Goal: Task Accomplishment & Management: Manage account settings

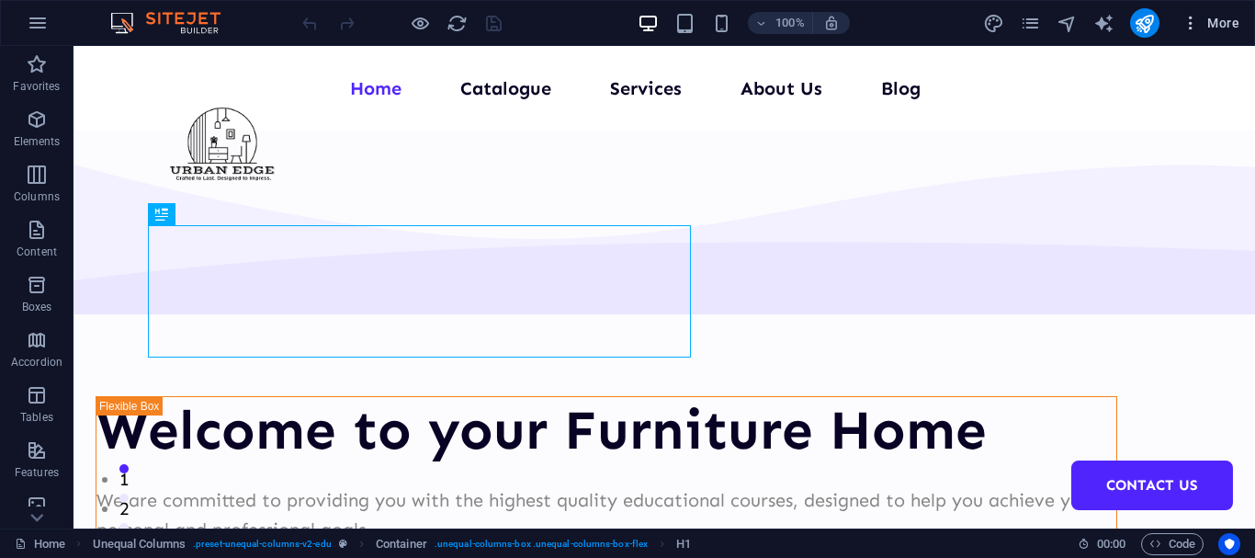
click at [1194, 18] on icon "button" at bounding box center [1191, 23] width 18 height 18
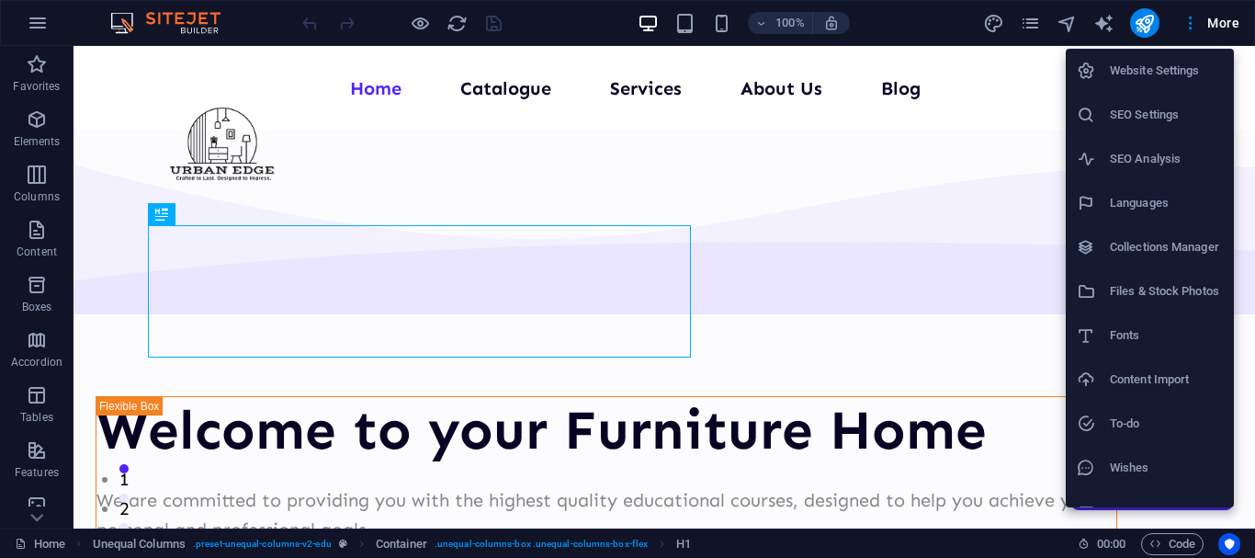
click at [1165, 63] on h6 "Website Settings" at bounding box center [1166, 71] width 113 height 22
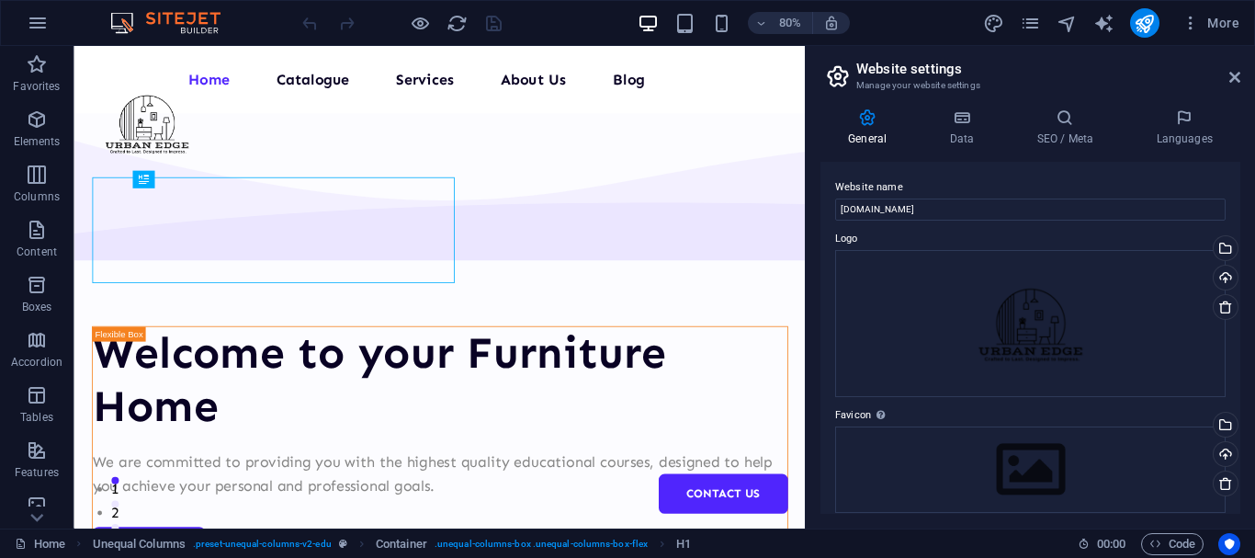
scroll to position [17, 0]
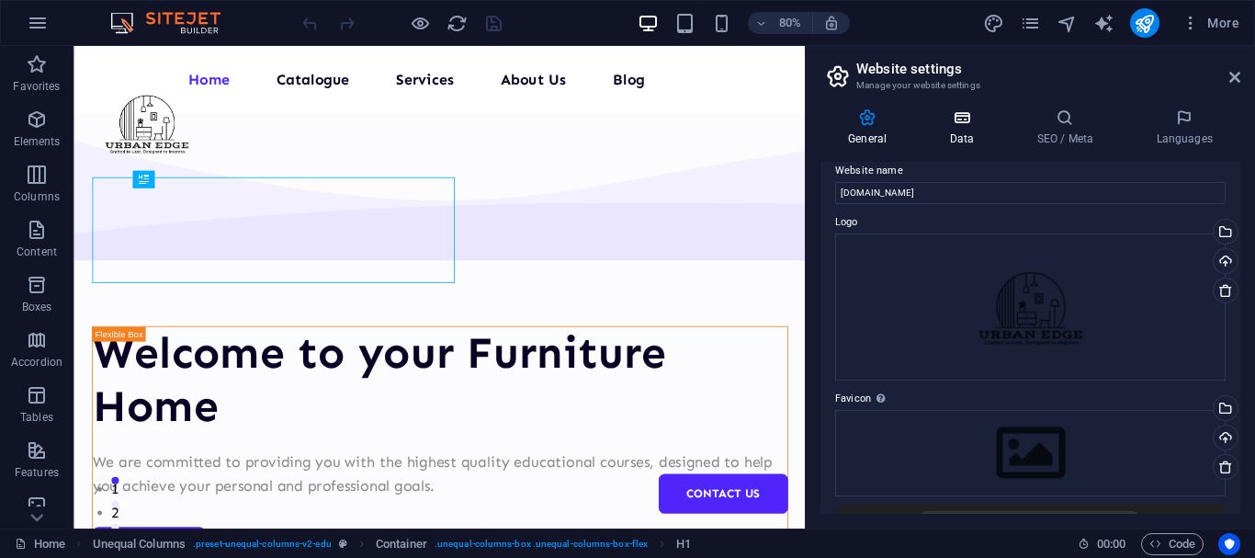
click at [964, 124] on icon at bounding box center [962, 117] width 80 height 18
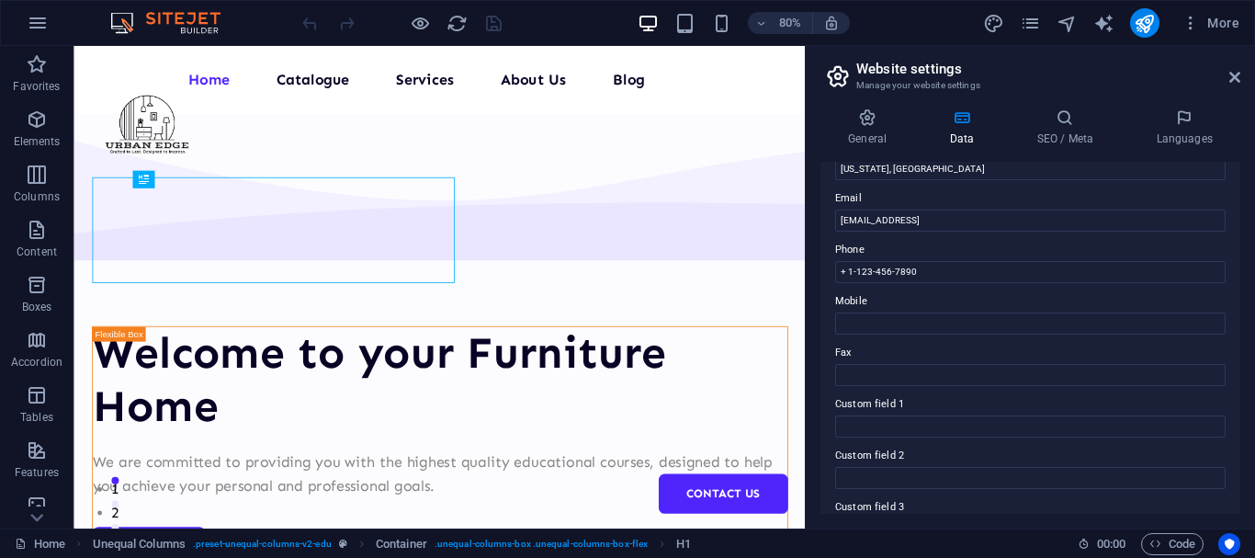
scroll to position [310, 0]
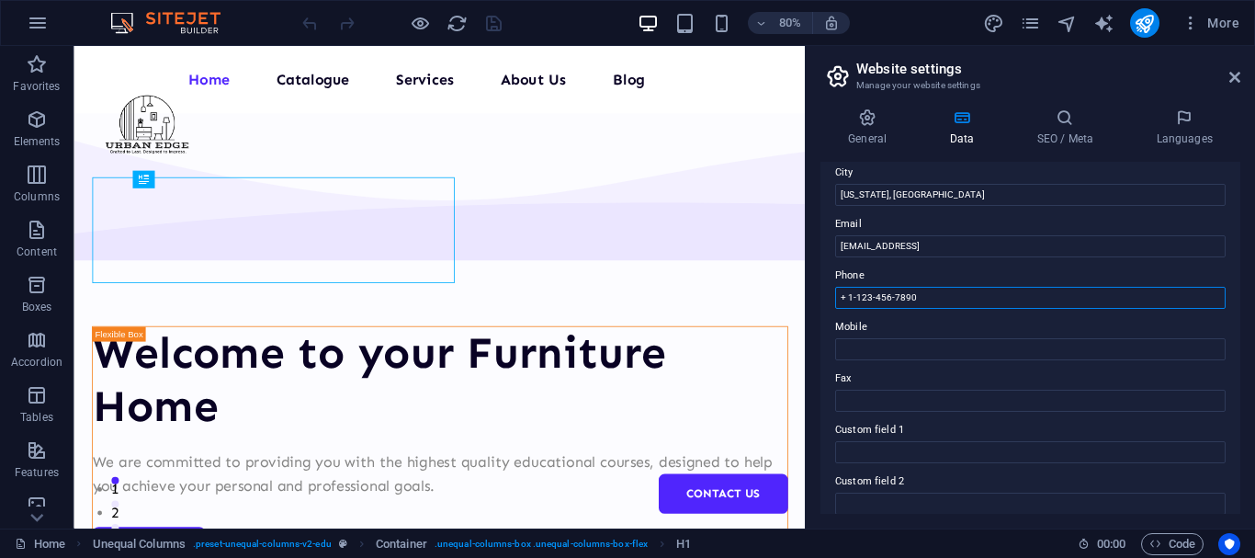
click at [960, 291] on input "+ 1-123-456-7890" at bounding box center [1030, 298] width 391 height 22
type input "[PHONE_NUMBER]"
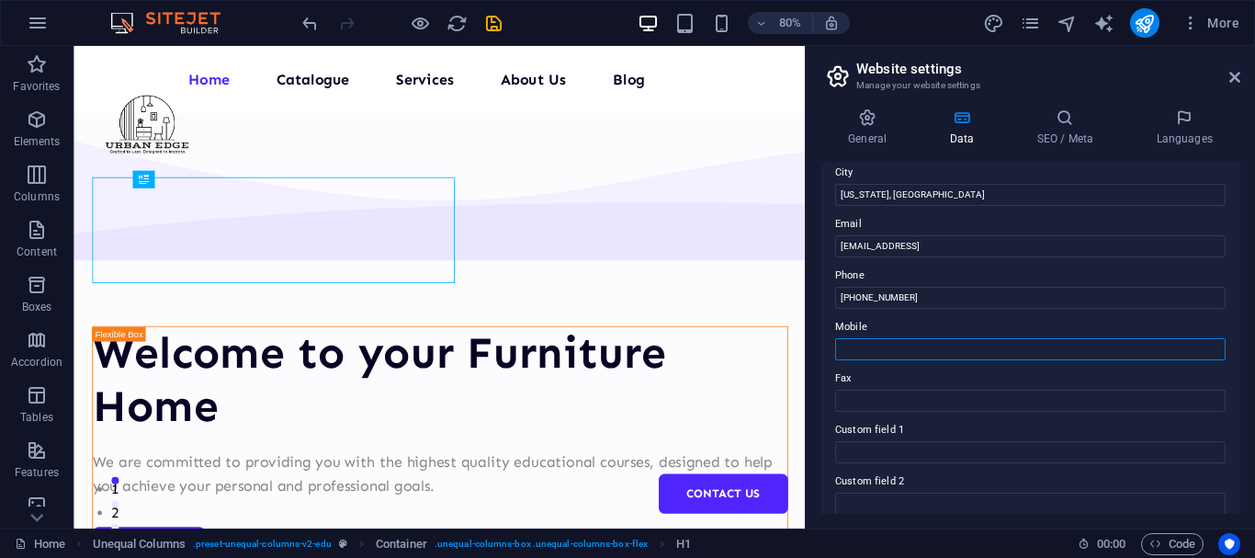
click at [936, 351] on input "Mobile" at bounding box center [1030, 349] width 391 height 22
click at [1072, 85] on h3 "Manage your website settings" at bounding box center [1029, 85] width 347 height 17
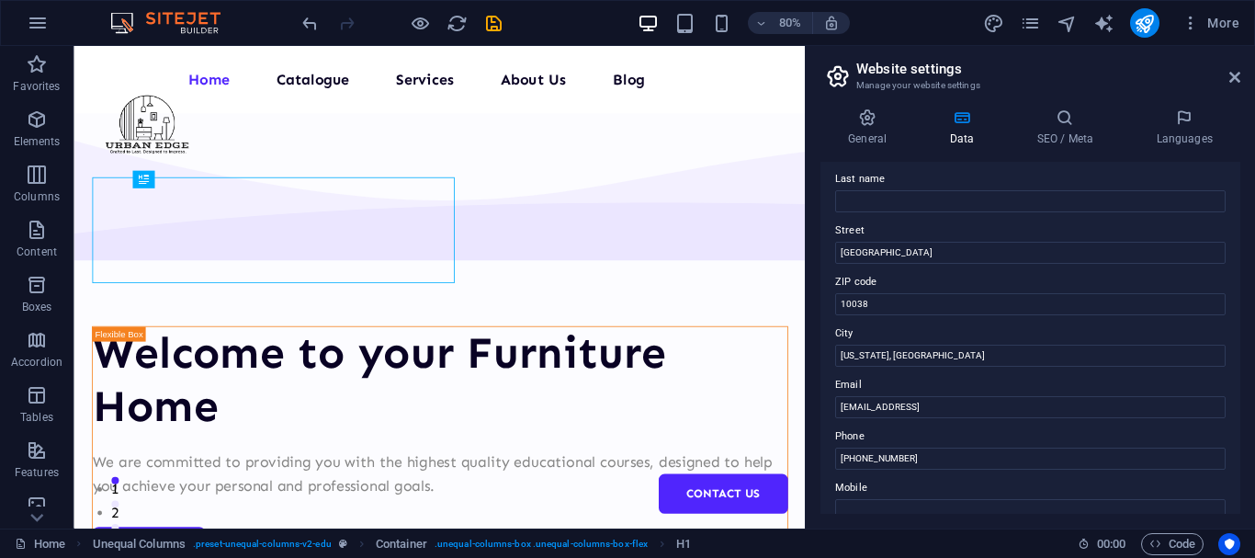
scroll to position [111, 0]
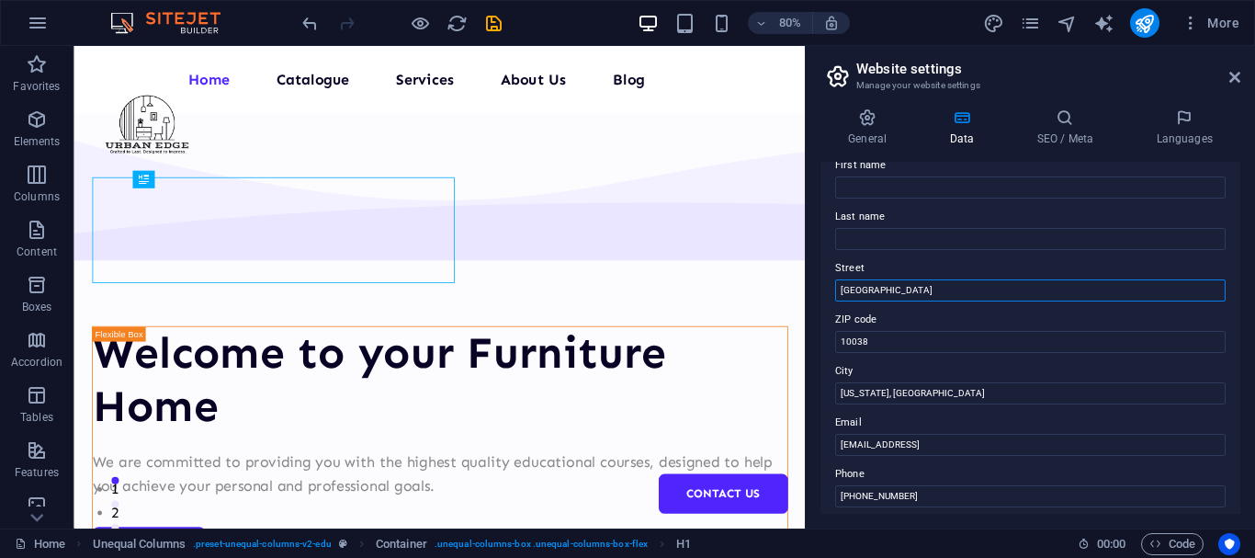
click at [928, 289] on input "[GEOGRAPHIC_DATA]" at bounding box center [1030, 290] width 391 height 22
drag, startPoint x: 924, startPoint y: 292, endPoint x: 836, endPoint y: 295, distance: 87.3
click at [836, 295] on input "[GEOGRAPHIC_DATA]" at bounding box center [1030, 290] width 391 height 22
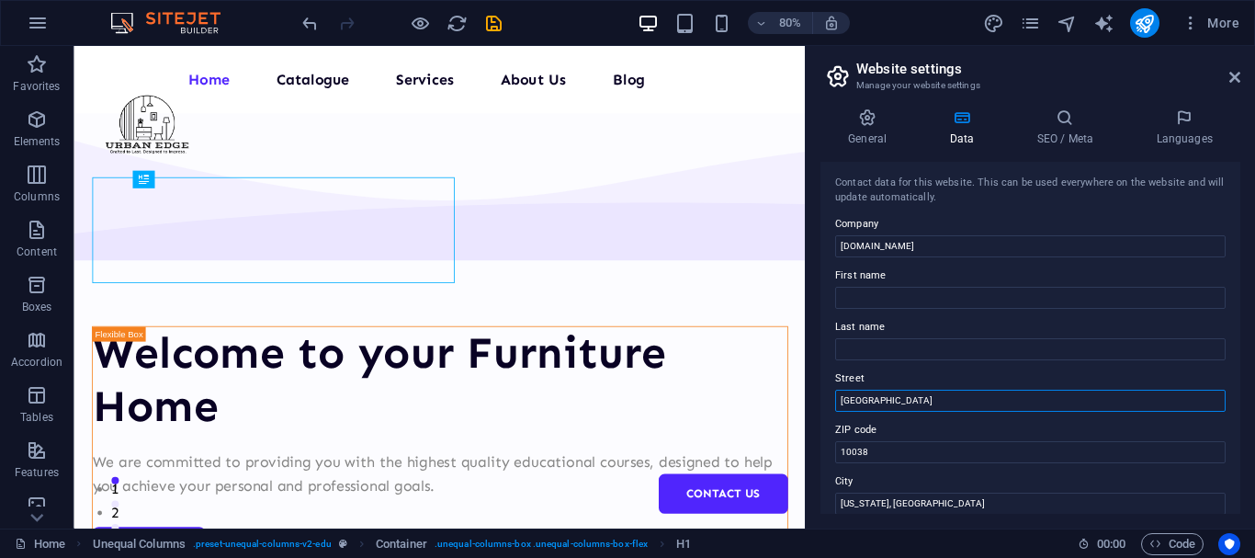
scroll to position [0, 0]
type input "[GEOGRAPHIC_DATA]"
click at [1060, 130] on h4 "SEO / Meta" at bounding box center [1068, 127] width 119 height 39
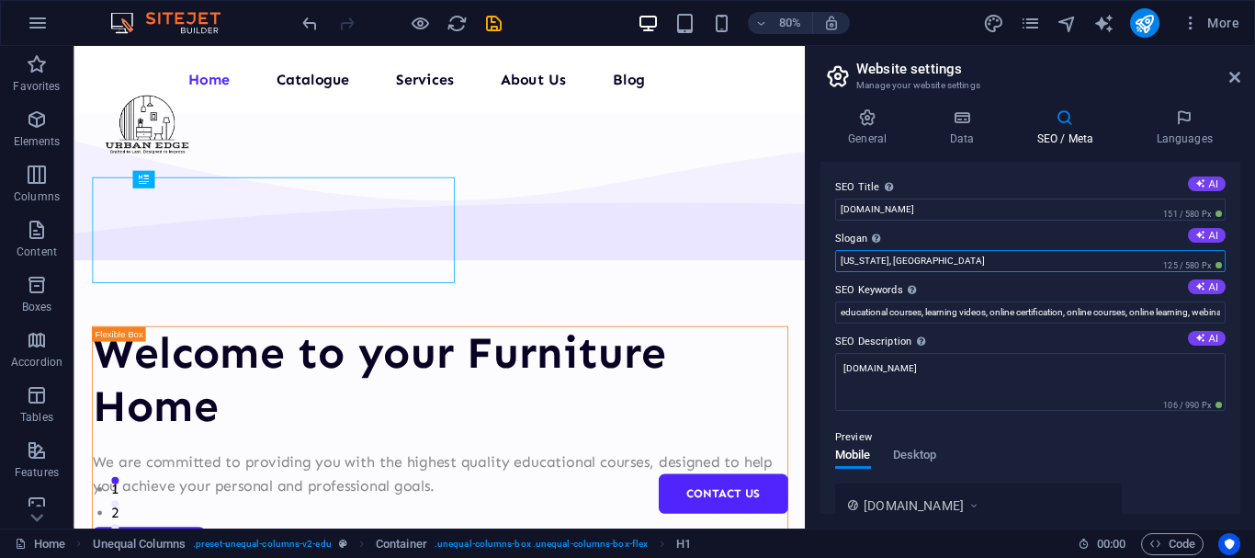
click at [992, 262] on input "[US_STATE], [GEOGRAPHIC_DATA]" at bounding box center [1030, 261] width 391 height 22
type input "N"
type input "Crafted to Last. Designed to Impress."
click at [1035, 311] on input "educational courses, learning videos, online certification, online courses, onl…" at bounding box center [1030, 312] width 391 height 22
click at [1082, 313] on input "educational courses, learning videos, online certification, online courses, onl…" at bounding box center [1030, 312] width 391 height 22
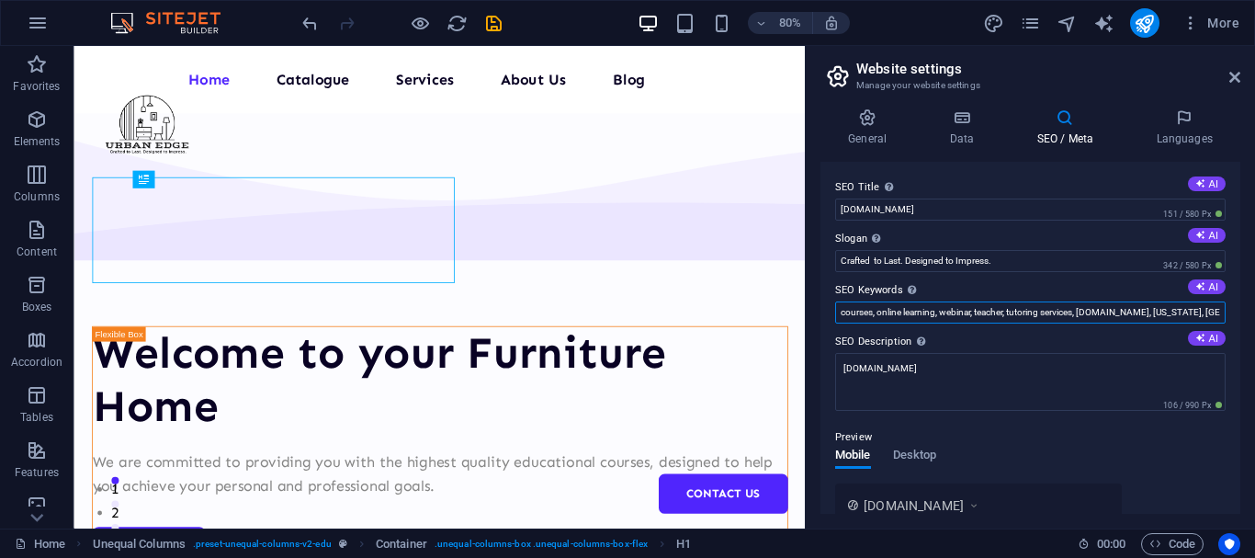
scroll to position [0, 255]
type input "educational courses, learning videos, online certification, online courses, onl…"
click at [959, 205] on input "[DOMAIN_NAME]" at bounding box center [1030, 209] width 391 height 22
paste input "Urban Edge Furniture | Premium Home & Office Furniture in [GEOGRAPHIC_DATA]"
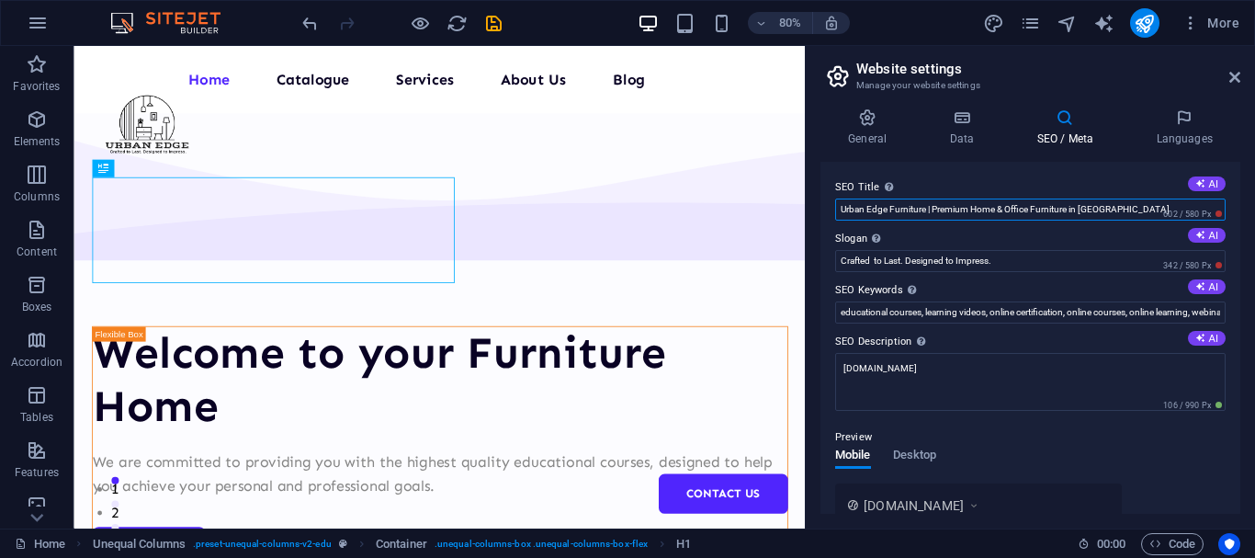
type input "Urban Edge Furniture | Premium Home & Office Furniture in [GEOGRAPHIC_DATA]"
click at [1026, 264] on input "Crafted to Last. Designed to Impress." at bounding box center [1030, 261] width 391 height 22
paste input "text"
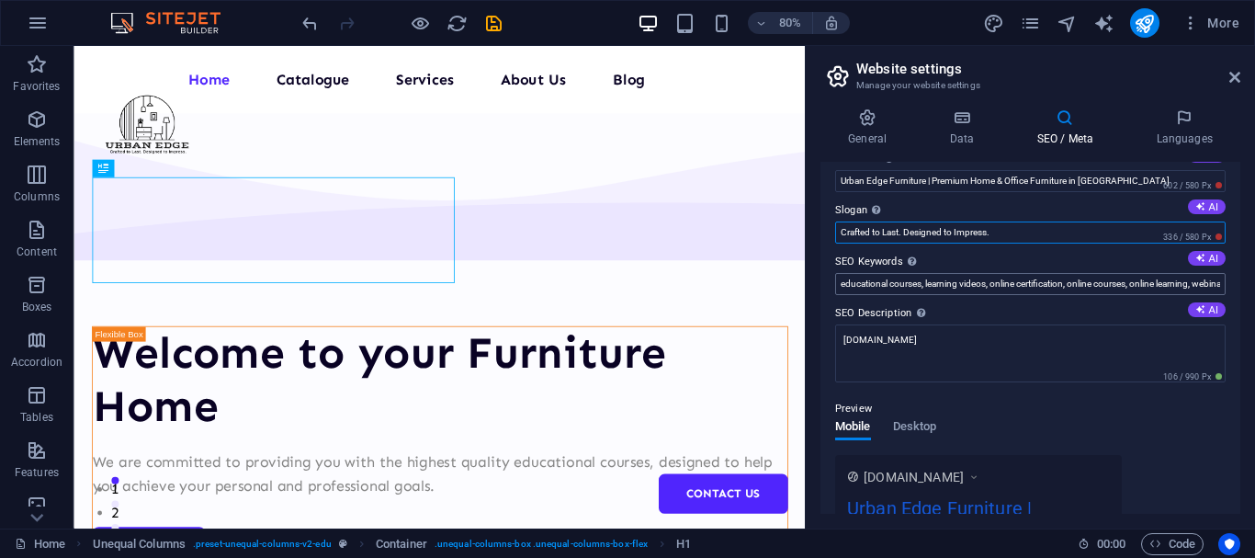
scroll to position [35, 0]
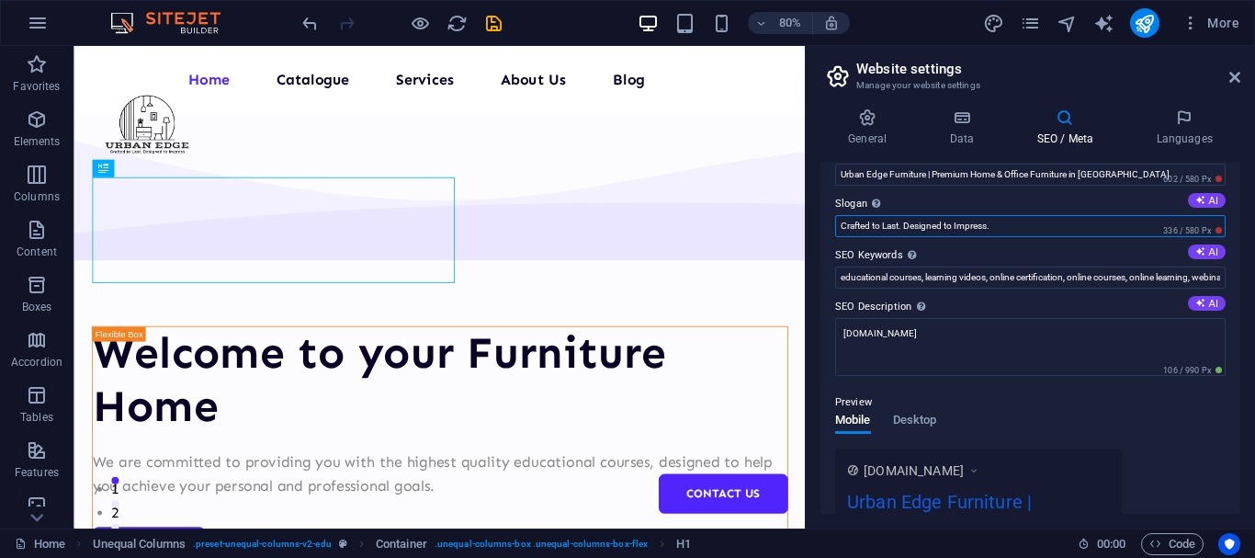
type input "Crafted to Last. Designed to Impress."
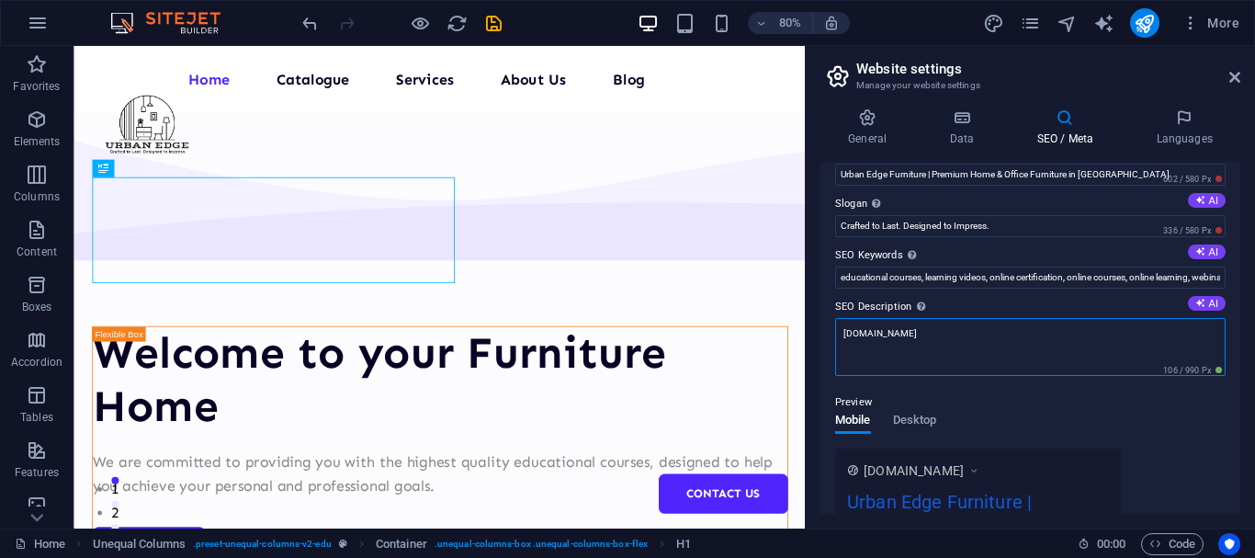
click at [916, 330] on textarea "[DOMAIN_NAME]" at bounding box center [1030, 347] width 391 height 58
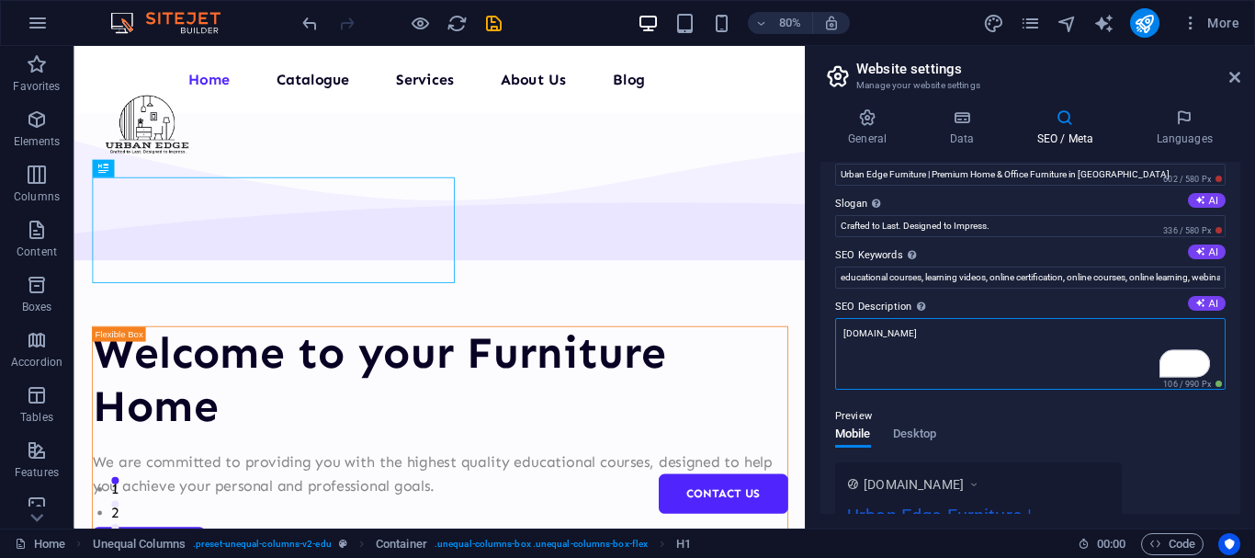
paste textarea "home furniture [GEOGRAPHIC_DATA], office furniture [GEOGRAPHIC_DATA], modern fu…"
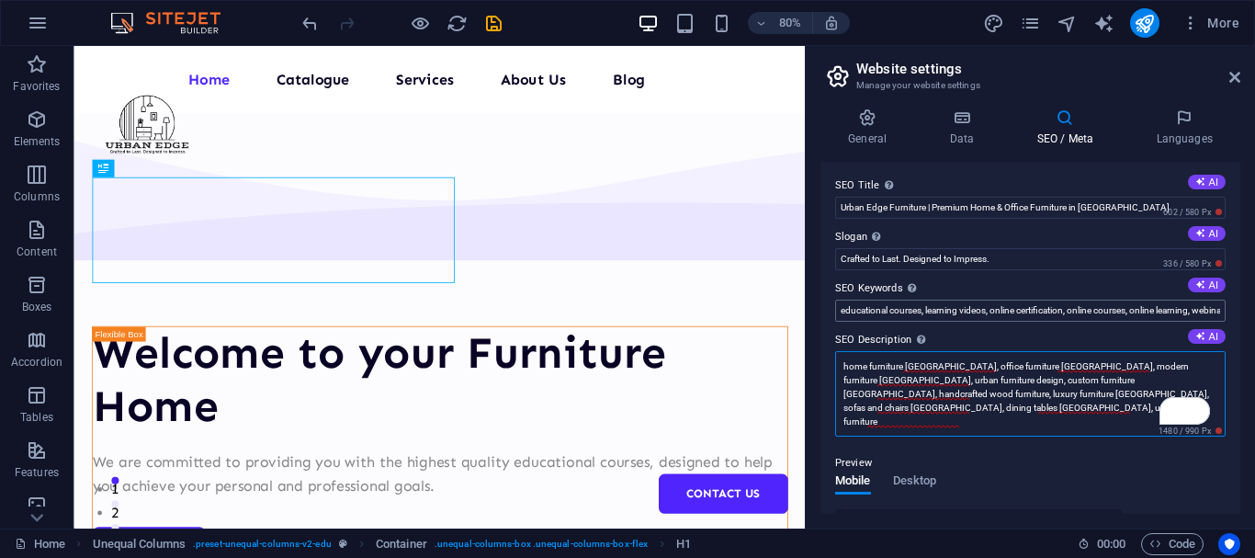
scroll to position [0, 0]
type textarea "home furniture [GEOGRAPHIC_DATA], office furniture [GEOGRAPHIC_DATA], modern fu…"
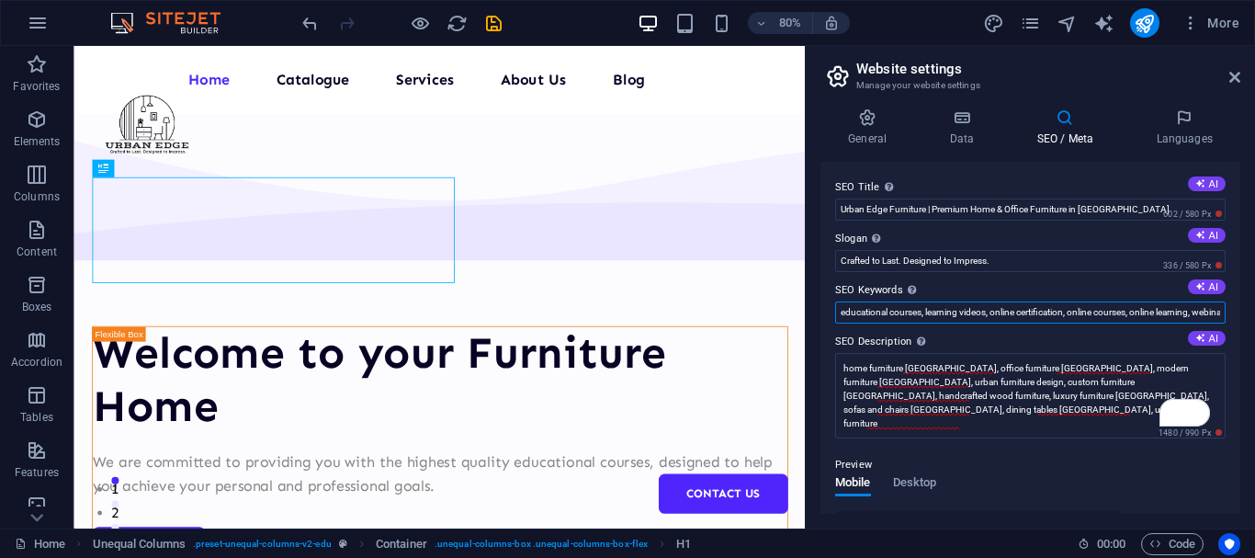
click at [1008, 319] on input "educational courses, learning videos, online certification, online courses, onl…" at bounding box center [1030, 312] width 391 height 22
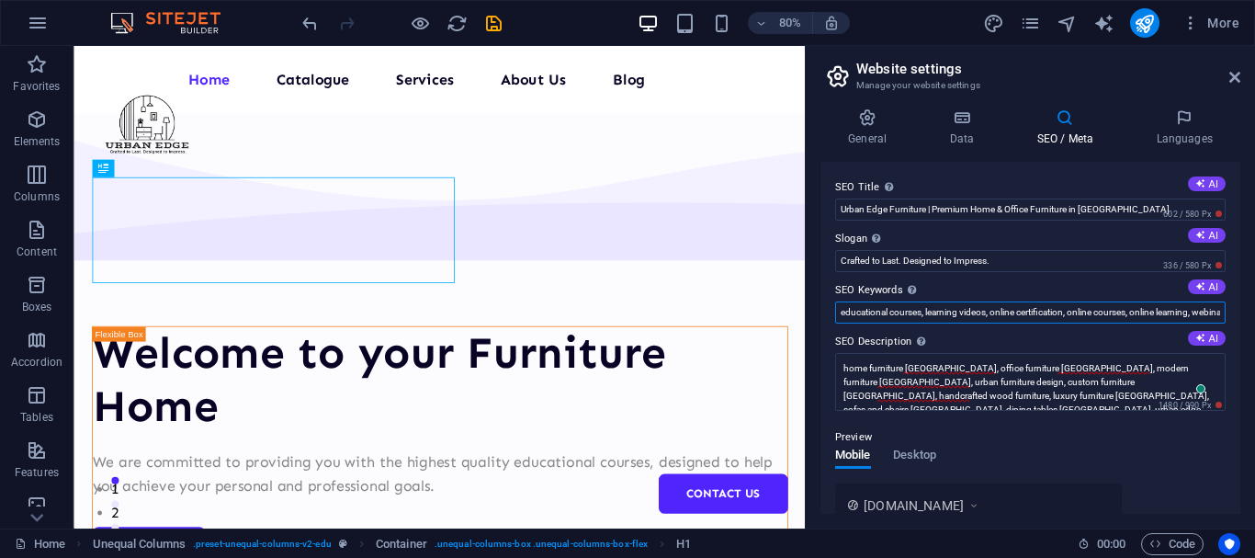
paste input "home furniture [GEOGRAPHIC_DATA], office furniture [GEOGRAPHIC_DATA], modern fu…"
type input "home furniture [GEOGRAPHIC_DATA], office furniture [GEOGRAPHIC_DATA], modern fu…"
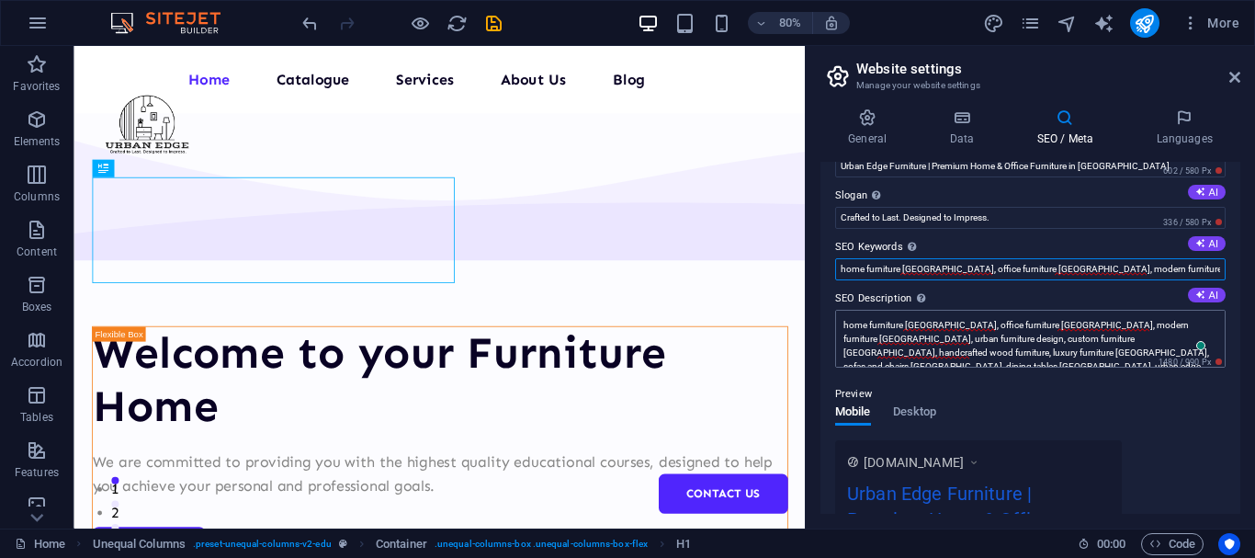
scroll to position [44, 0]
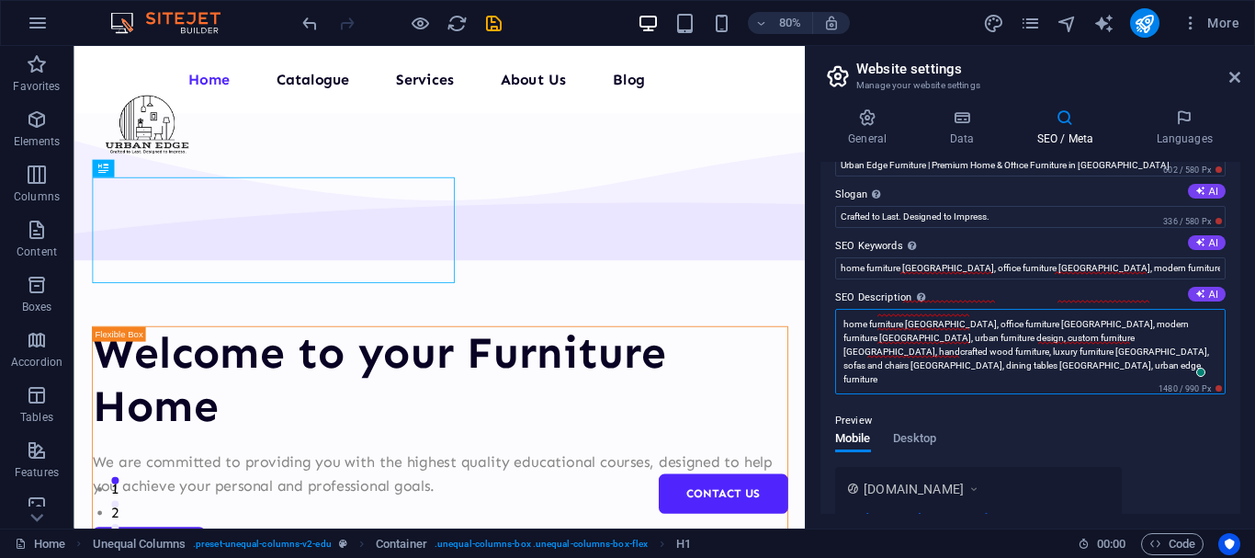
click at [967, 347] on textarea "home furniture [GEOGRAPHIC_DATA], office furniture [GEOGRAPHIC_DATA], modern fu…" at bounding box center [1030, 351] width 391 height 85
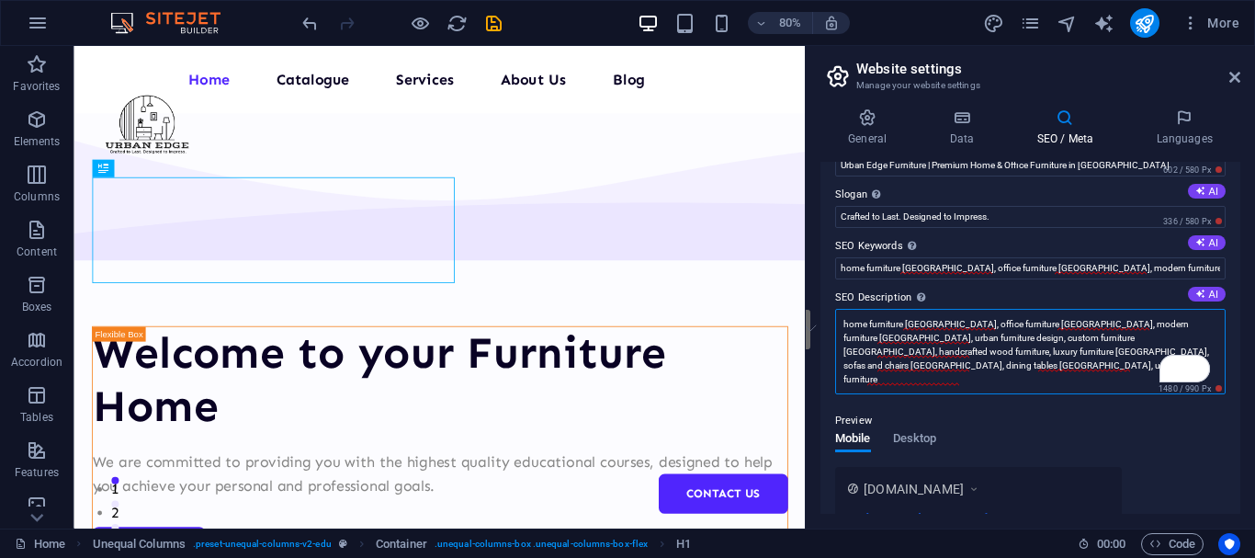
paste textarea "Discover Urban Edge Furniture — Kenya’s trusted home and office furniture brand…"
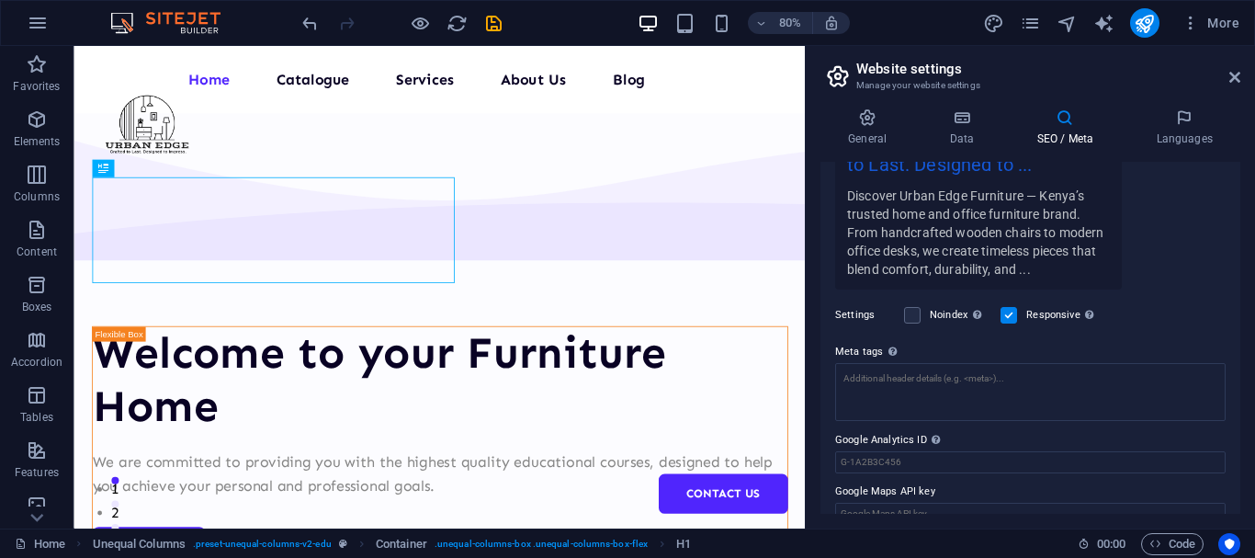
scroll to position [511, 0]
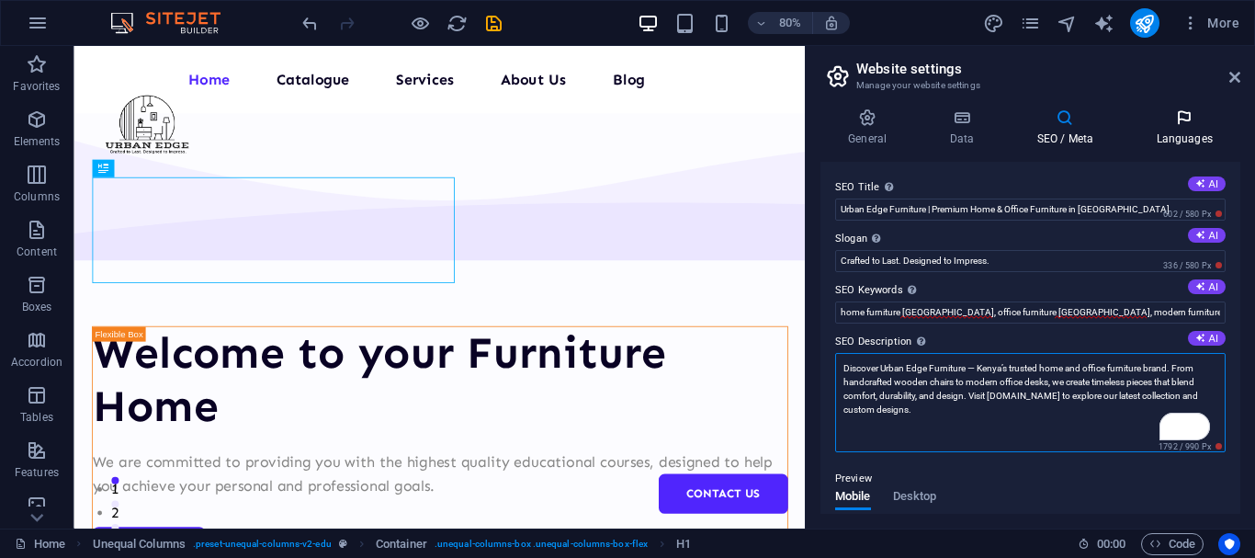
type textarea "Discover Urban Edge Furniture — Kenya’s trusted home and office furniture brand…"
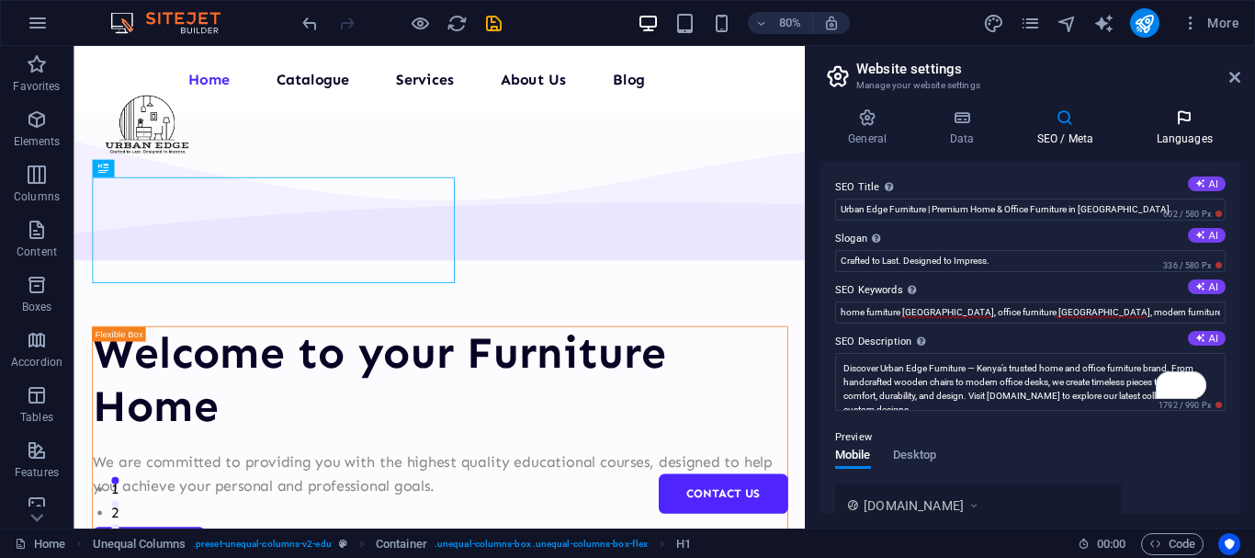
click at [1189, 121] on icon at bounding box center [1185, 117] width 112 height 18
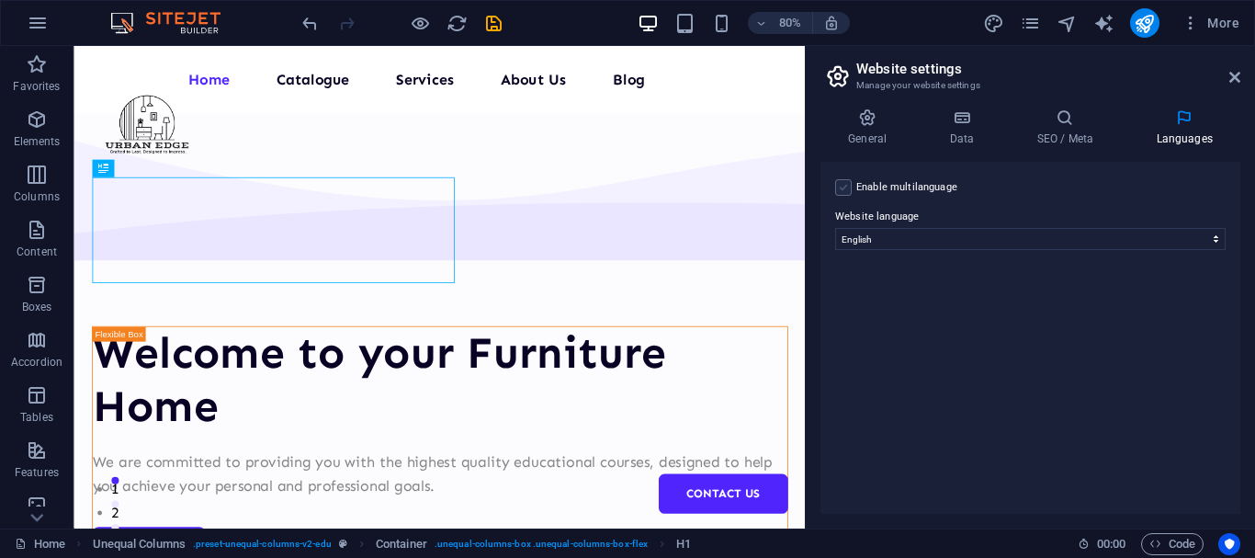
click at [836, 187] on label at bounding box center [843, 187] width 17 height 17
click at [0, 0] on input "Enable multilanguage To disable multilanguage delete all languages until only o…" at bounding box center [0, 0] width 0 height 0
select select
click at [843, 190] on label at bounding box center [843, 187] width 17 height 17
click at [0, 0] on input "Enable multilanguage To disable multilanguage delete all languages until only o…" at bounding box center [0, 0] width 0 height 0
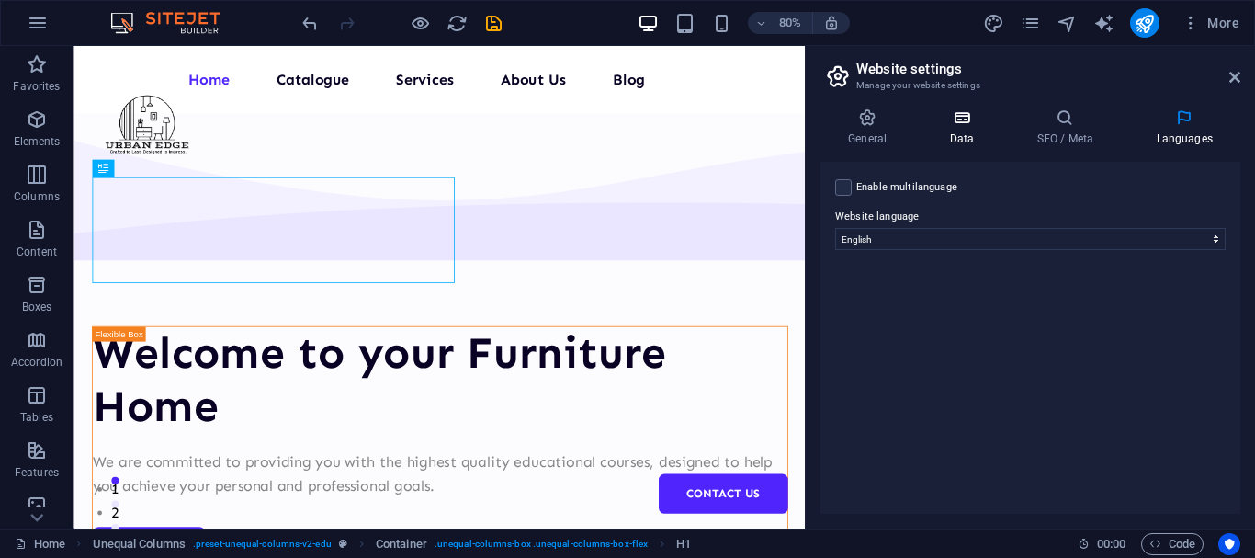
click at [965, 120] on icon at bounding box center [962, 117] width 80 height 18
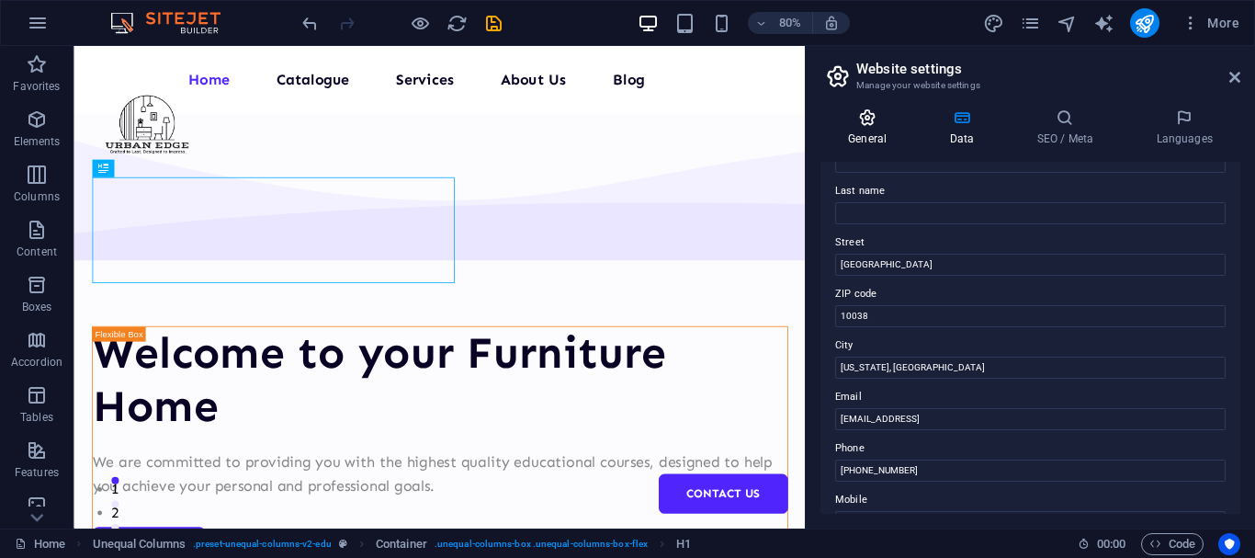
click at [872, 129] on h4 "General" at bounding box center [871, 127] width 101 height 39
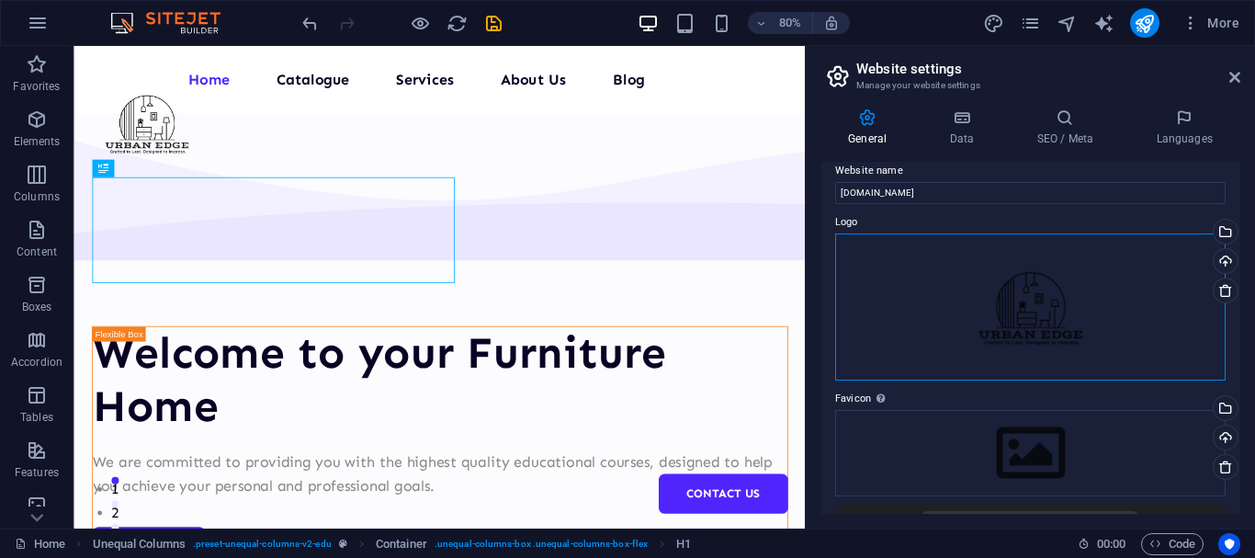
click at [947, 336] on div "Drag files here, click to choose files or select files from Files or our free s…" at bounding box center [1030, 306] width 391 height 147
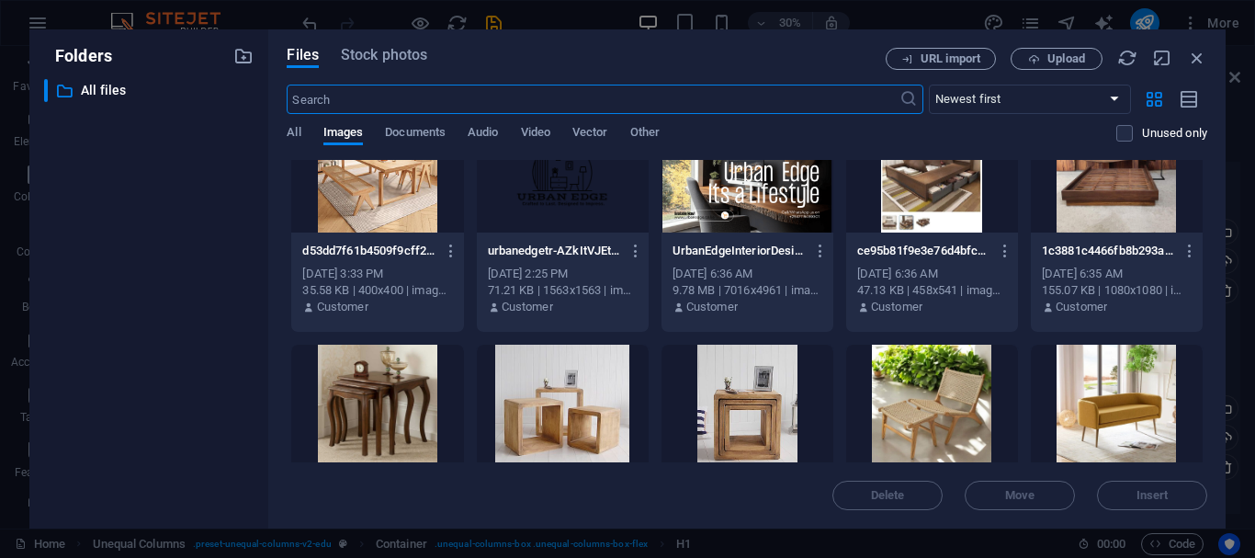
click at [585, 213] on div at bounding box center [563, 172] width 172 height 119
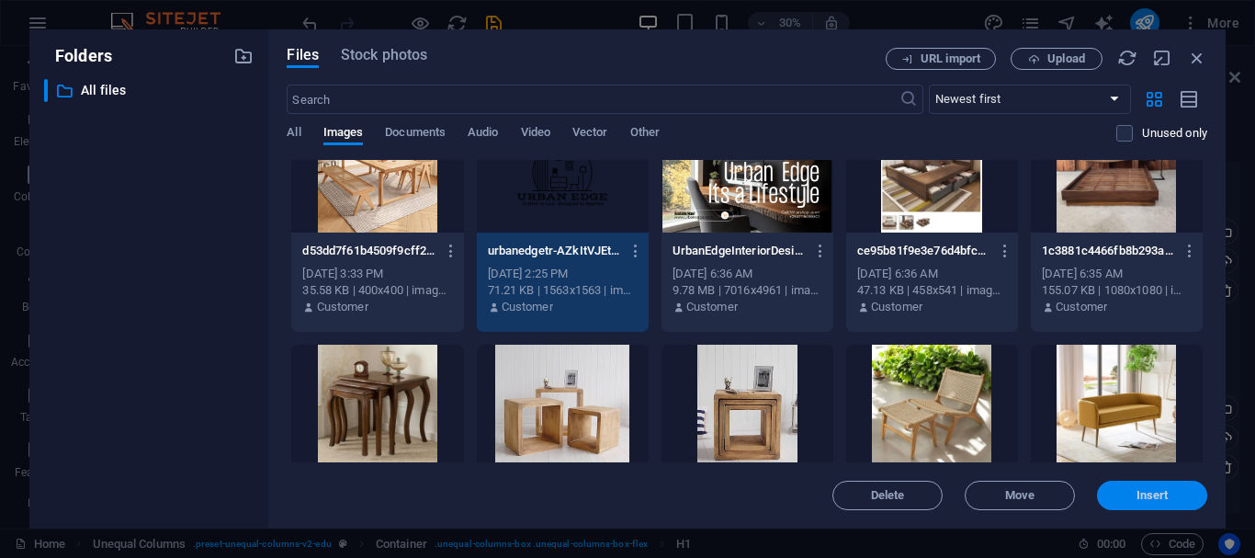
click at [1156, 493] on span "Insert" at bounding box center [1153, 495] width 32 height 11
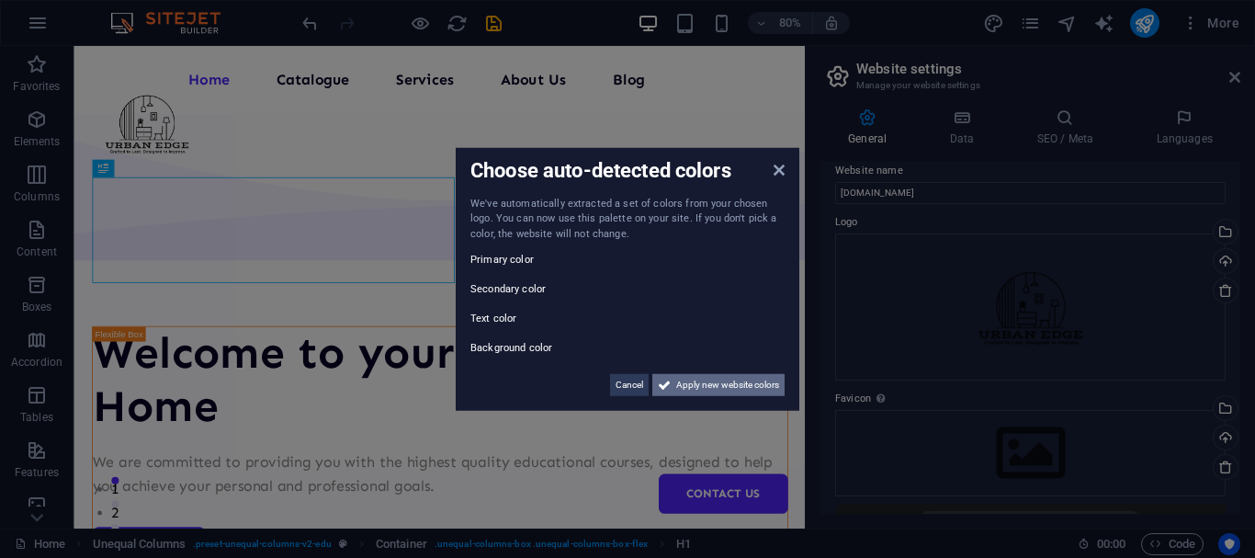
click at [720, 383] on span "Apply new website colors" at bounding box center [727, 385] width 103 height 22
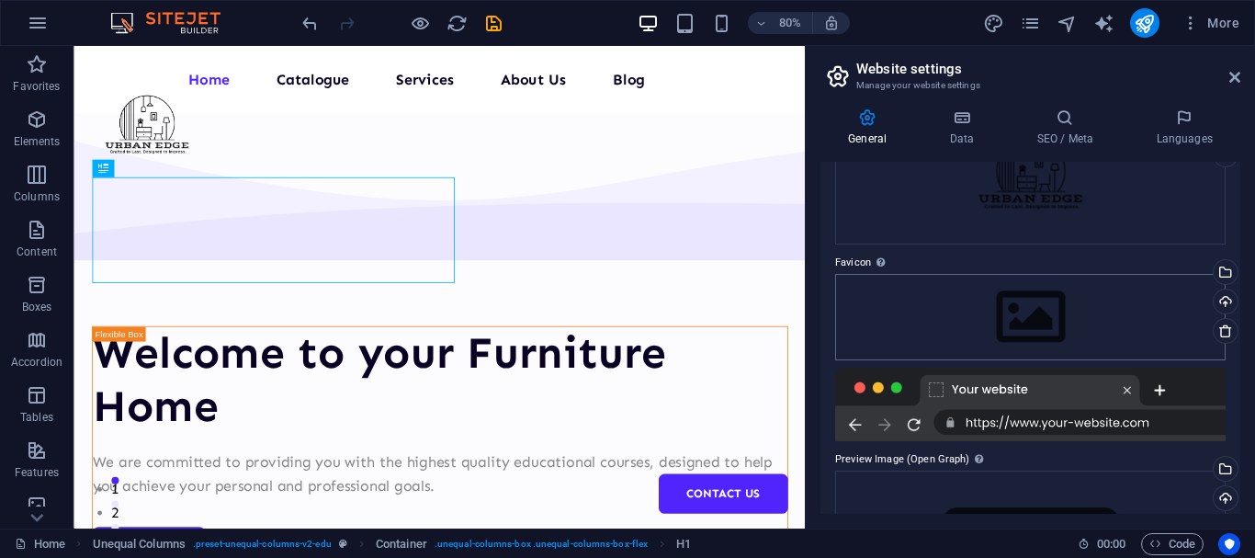
scroll to position [153, 0]
click at [1219, 298] on div "Upload" at bounding box center [1224, 303] width 28 height 28
click at [1028, 325] on div "Drag files here, click to choose files or select files from Files or our free s…" at bounding box center [1030, 316] width 391 height 86
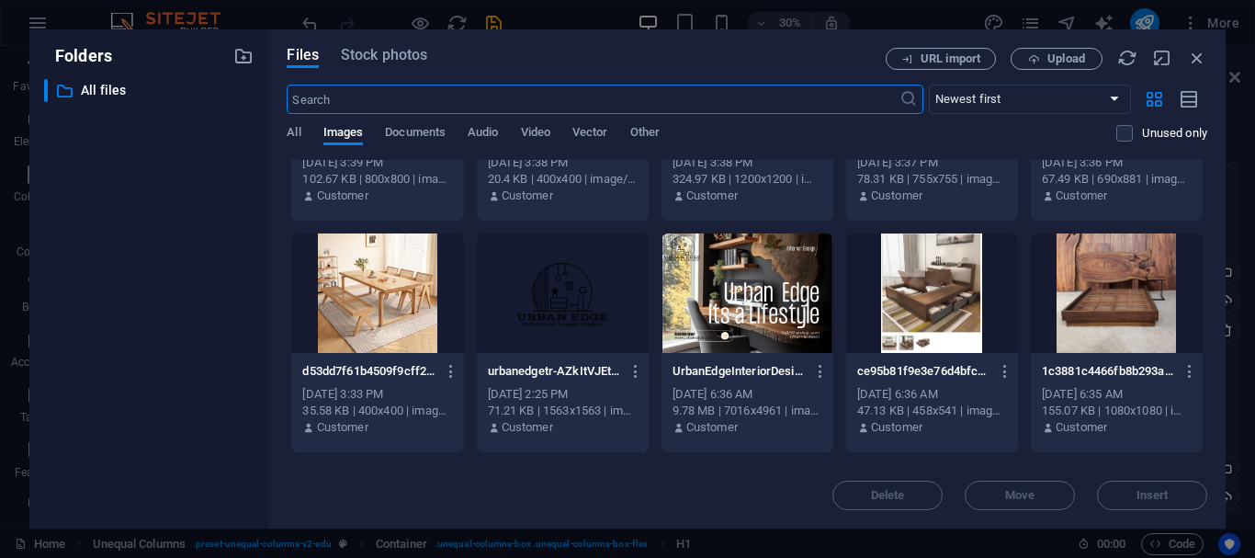
scroll to position [400, 0]
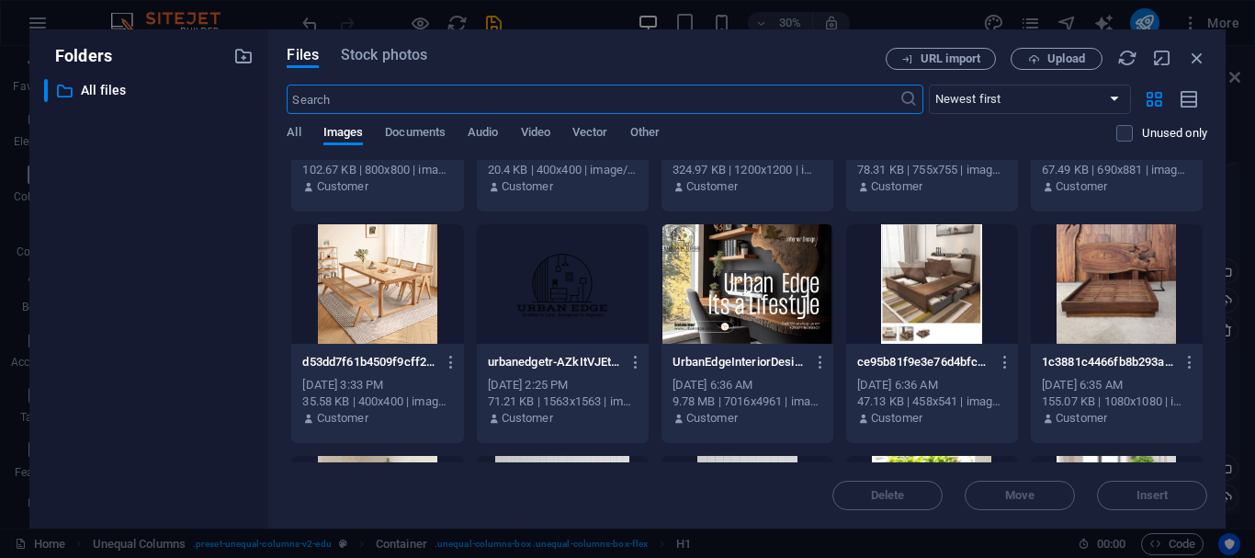
click at [769, 302] on div at bounding box center [748, 283] width 172 height 119
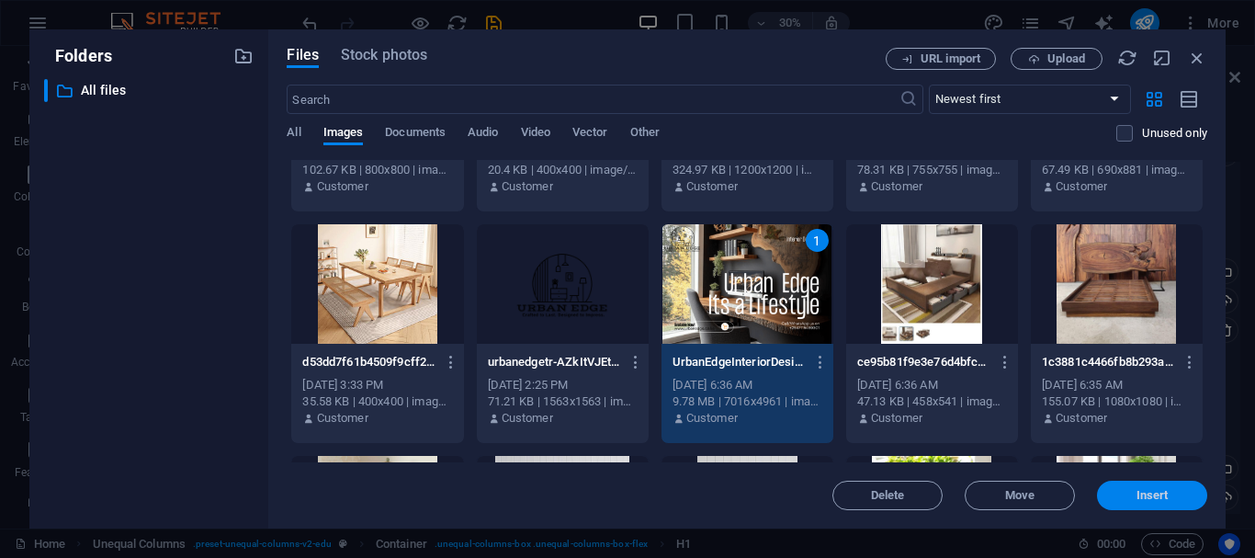
click at [1153, 487] on button "Insert" at bounding box center [1152, 495] width 110 height 29
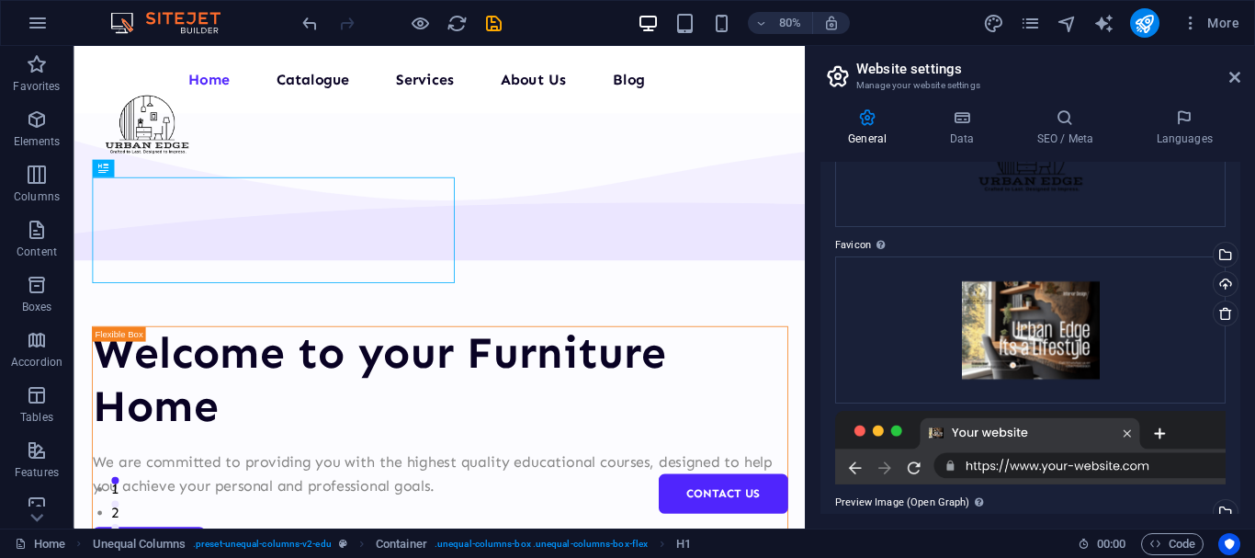
scroll to position [168, 0]
click at [1221, 312] on icon at bounding box center [1226, 315] width 15 height 15
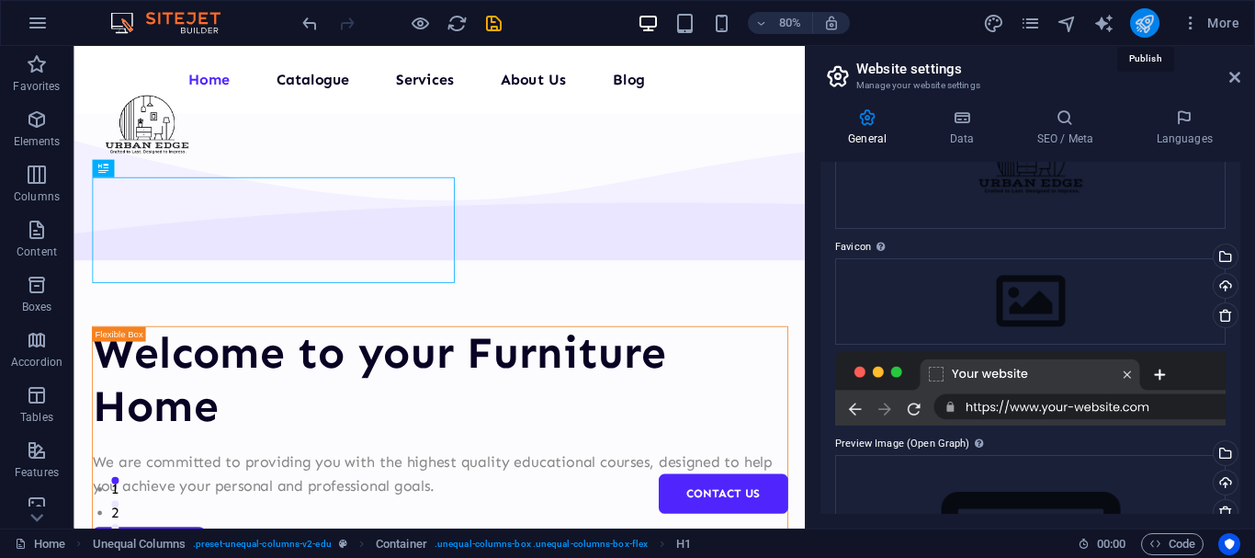
click at [1154, 26] on icon "publish" at bounding box center [1144, 23] width 21 height 21
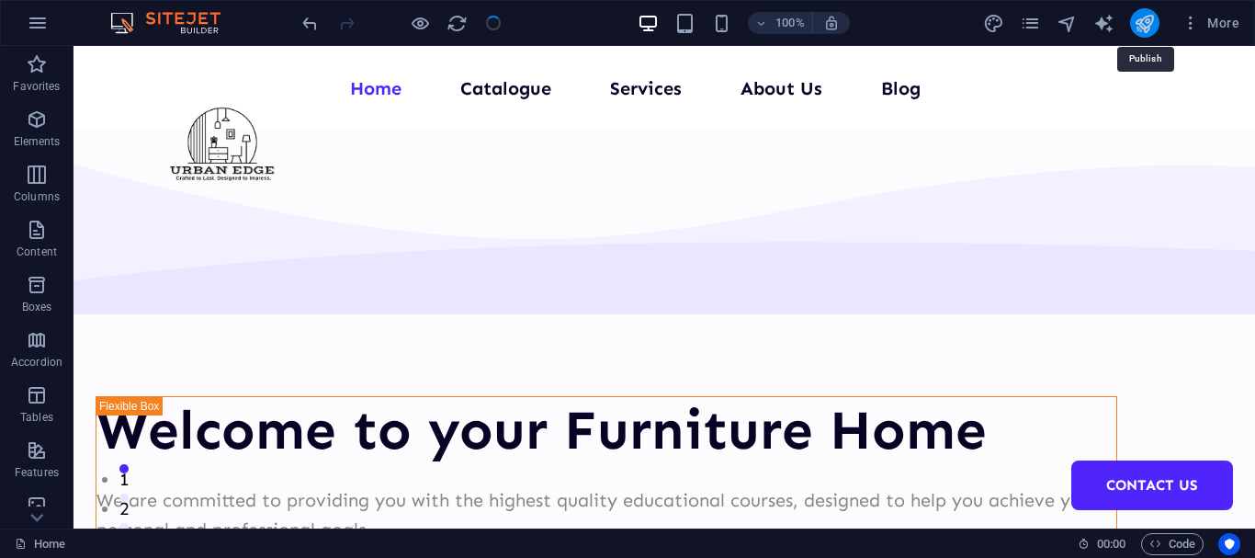
click at [1151, 17] on icon "publish" at bounding box center [1144, 23] width 21 height 21
